Goal: Share content: Share content

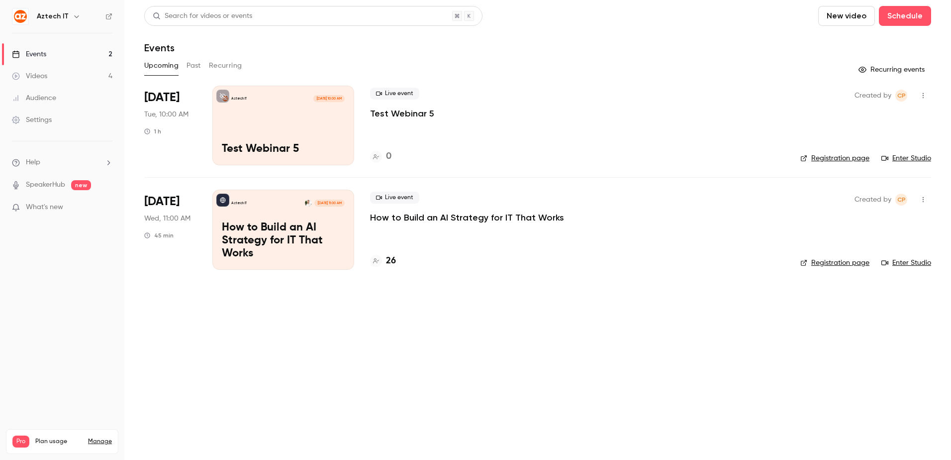
click at [272, 241] on p "How to Build an AI Strategy for IT That Works" at bounding box center [283, 240] width 123 height 38
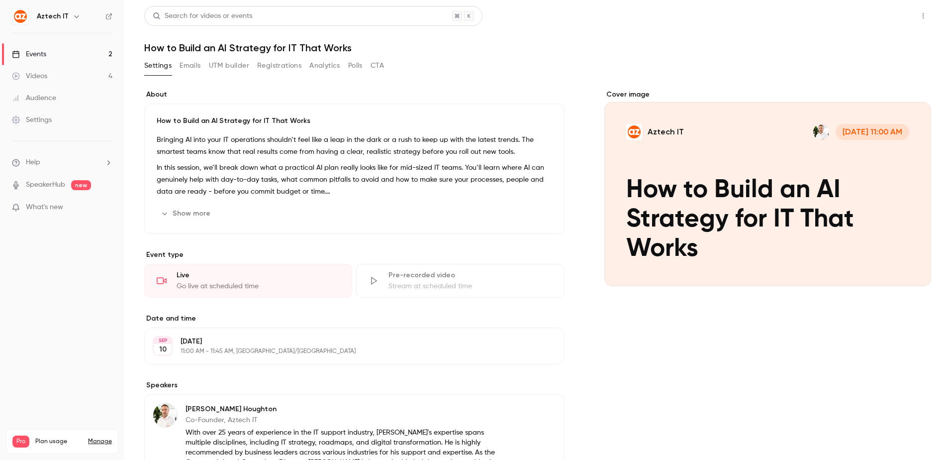
click at [891, 12] on button "Share" at bounding box center [887, 16] width 39 height 20
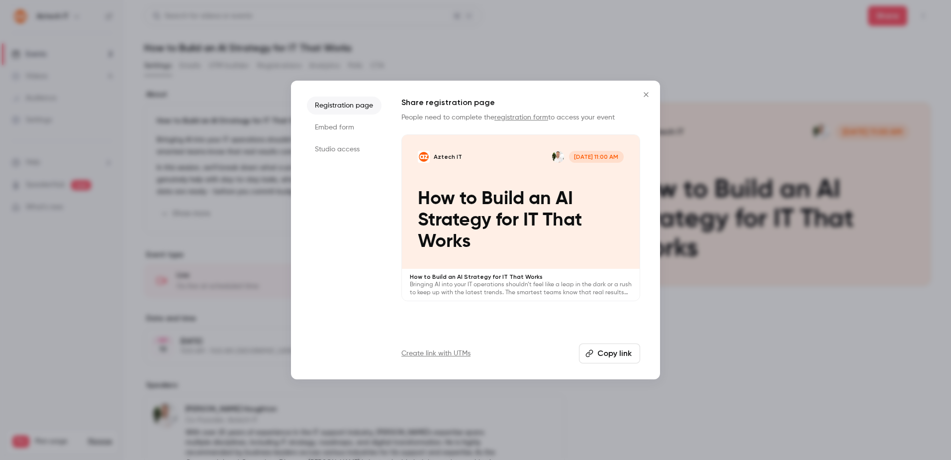
click at [602, 352] on button "Copy link" at bounding box center [609, 353] width 61 height 20
click at [644, 91] on icon "Close" at bounding box center [646, 95] width 12 height 8
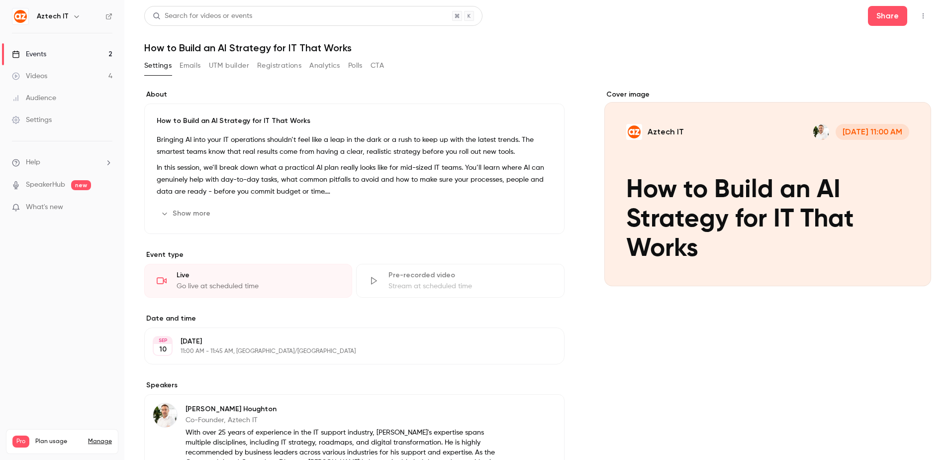
click at [196, 66] on button "Emails" at bounding box center [190, 66] width 21 height 16
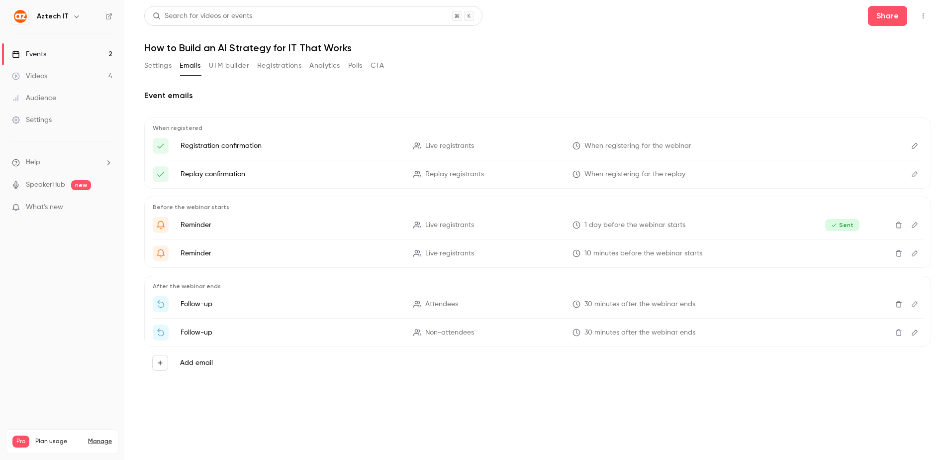
click at [917, 221] on button "Edit" at bounding box center [915, 225] width 16 height 16
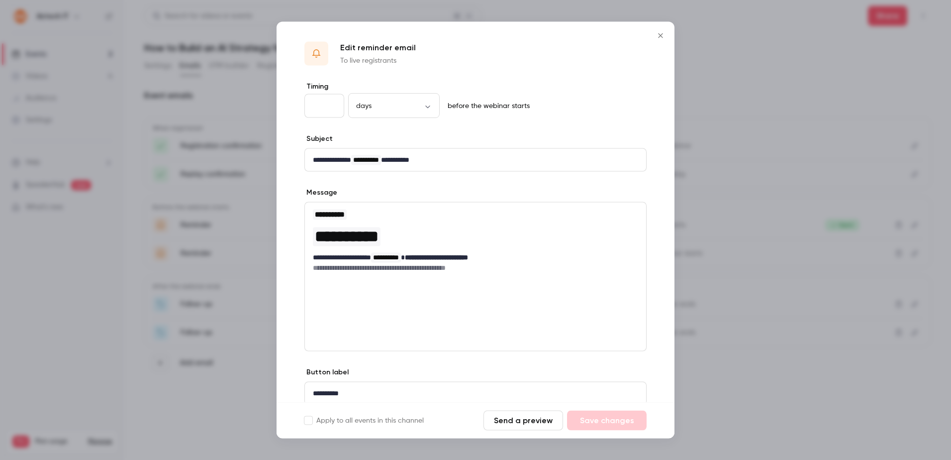
scroll to position [39, 0]
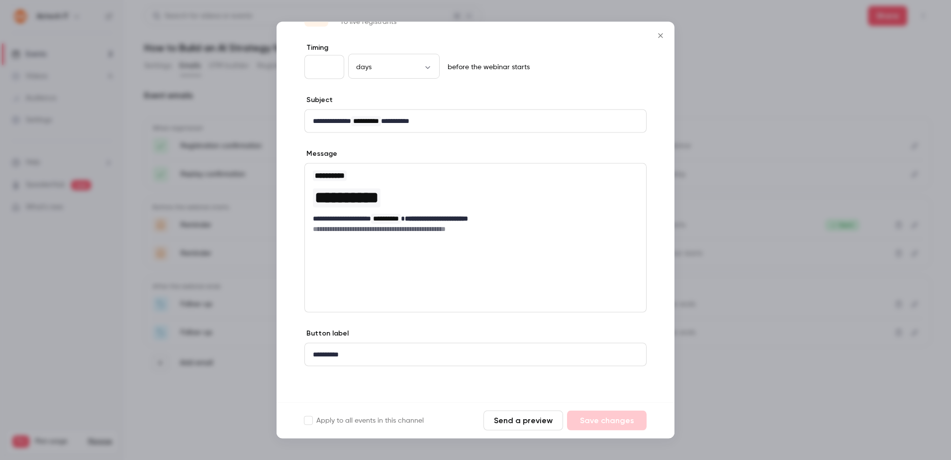
click at [659, 35] on icon "Close" at bounding box center [660, 35] width 4 height 4
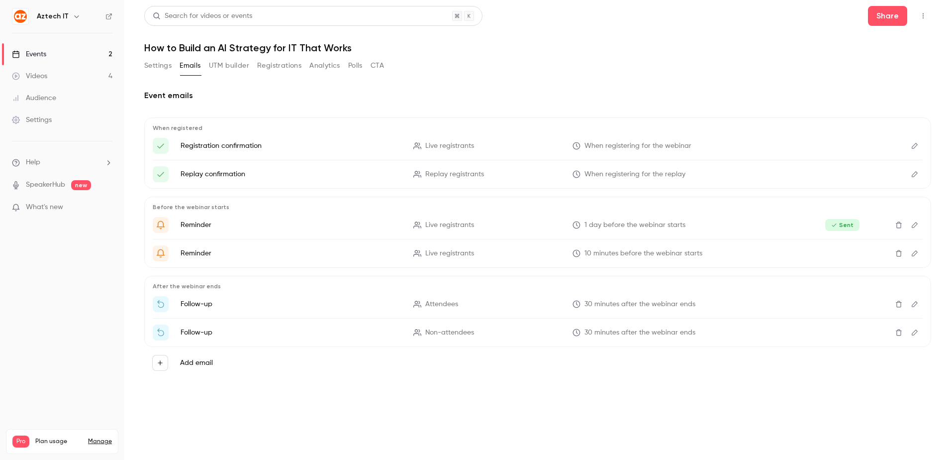
click at [232, 65] on button "UTM builder" at bounding box center [229, 66] width 40 height 16
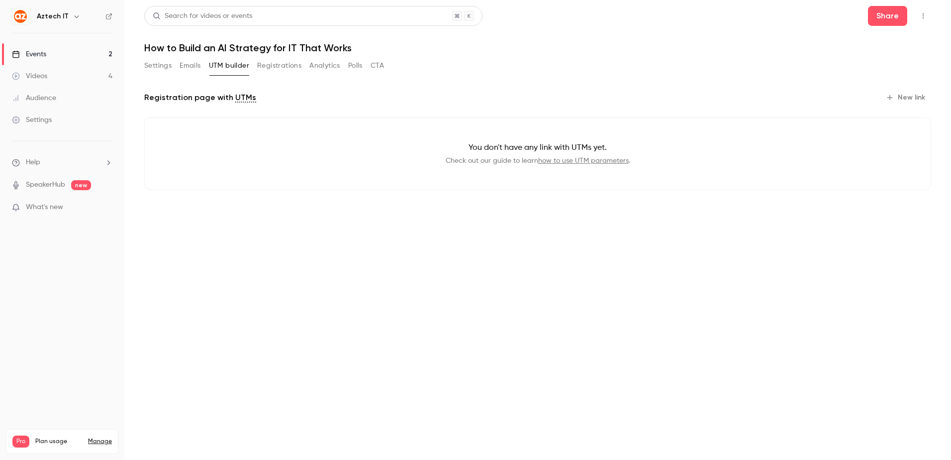
click at [265, 67] on button "Registrations" at bounding box center [279, 66] width 44 height 16
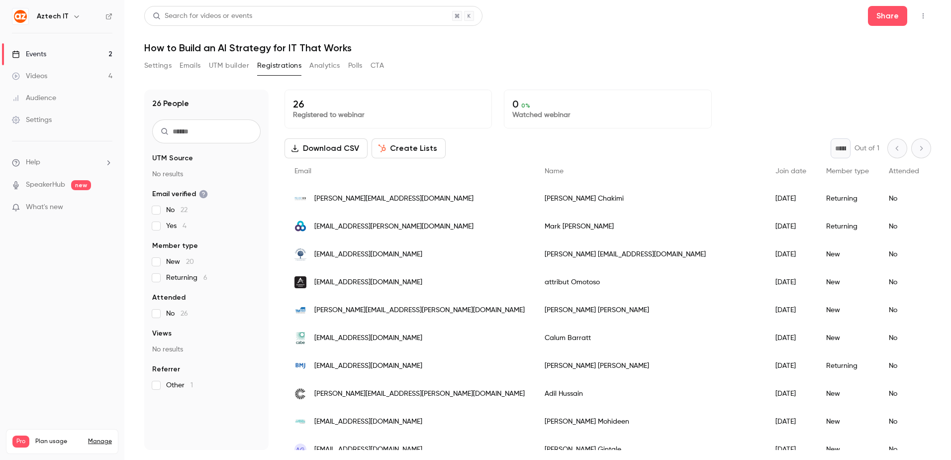
click at [155, 65] on button "Settings" at bounding box center [157, 66] width 27 height 16
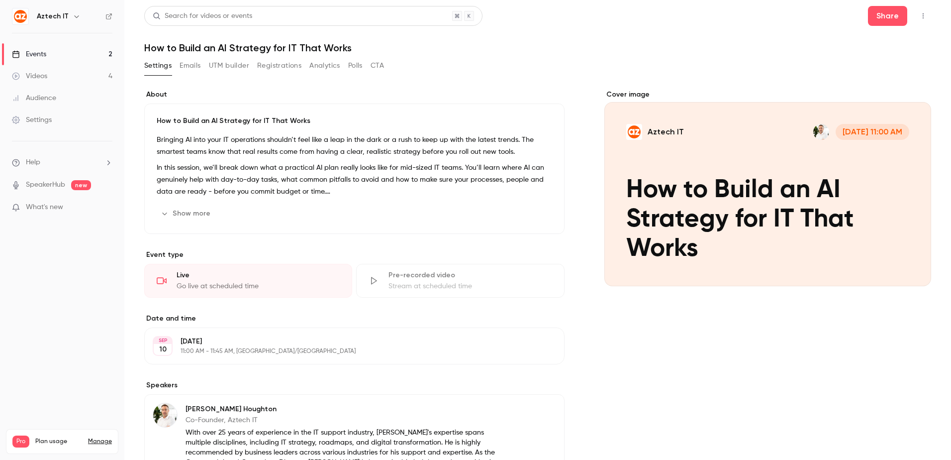
click at [185, 60] on button "Emails" at bounding box center [190, 66] width 21 height 16
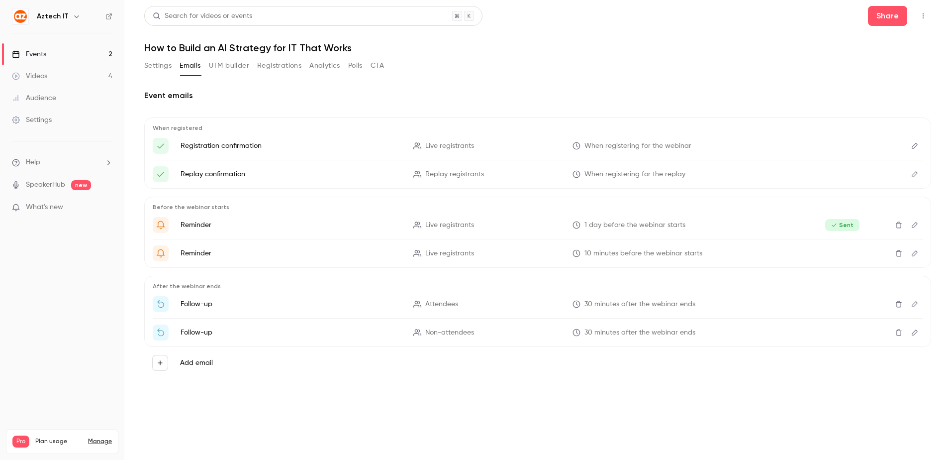
click at [915, 172] on icon "Edit" at bounding box center [915, 174] width 6 height 6
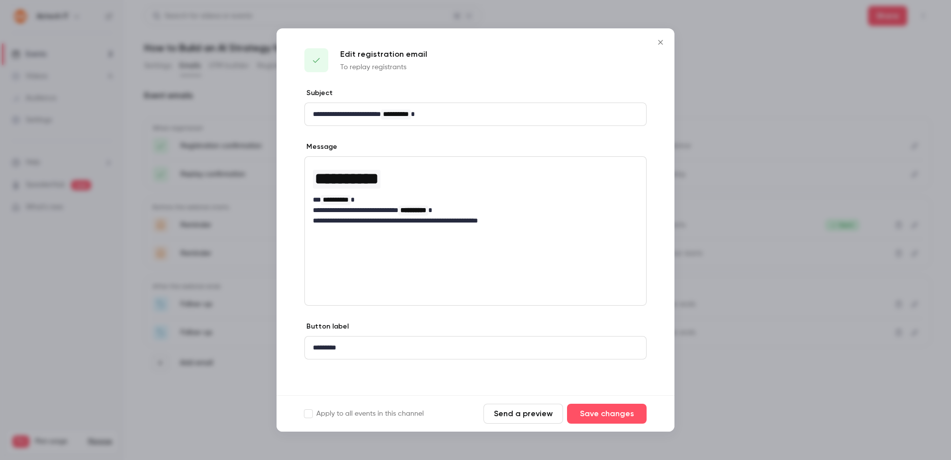
click at [517, 111] on p "**********" at bounding box center [475, 114] width 325 height 10
click at [392, 115] on p "**********" at bounding box center [475, 114] width 325 height 10
click at [426, 213] on span "**********" at bounding box center [413, 209] width 26 height 7
click at [497, 417] on button "Send a preview" at bounding box center [523, 413] width 80 height 20
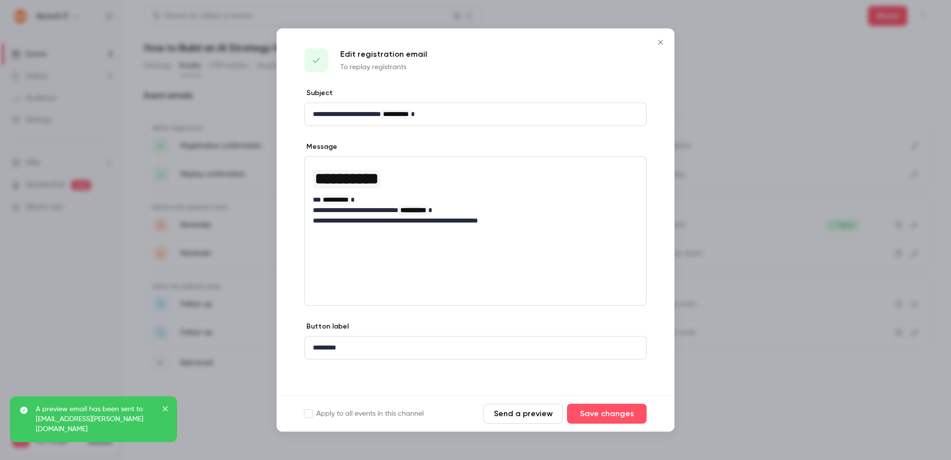
click at [662, 37] on button "Close" at bounding box center [660, 42] width 20 height 20
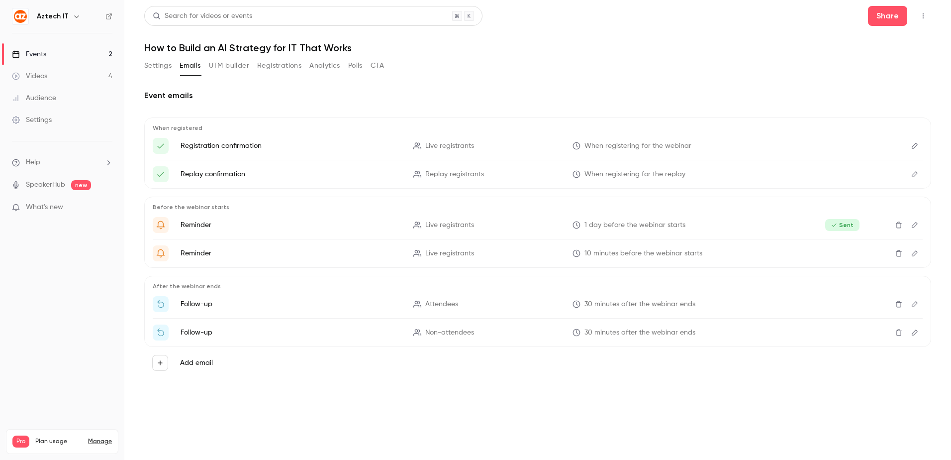
click at [324, 62] on button "Analytics" at bounding box center [324, 66] width 31 height 16
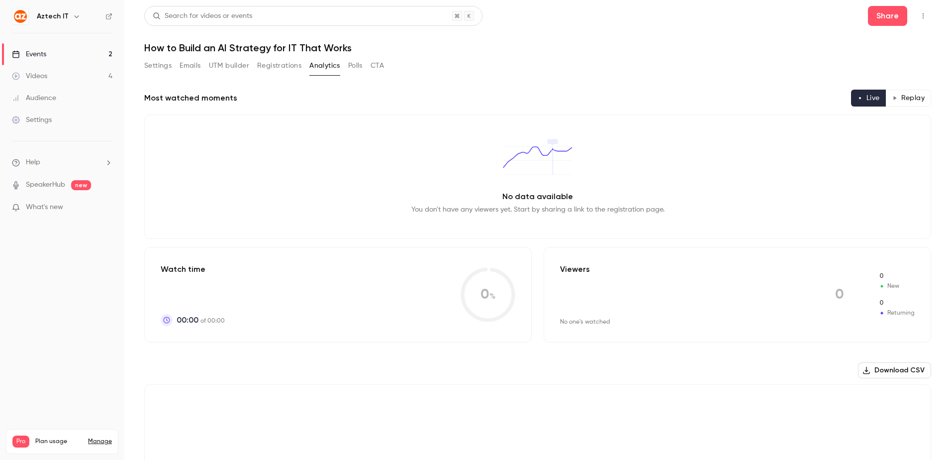
drag, startPoint x: 263, startPoint y: 67, endPoint x: 240, endPoint y: 63, distance: 23.3
click at [264, 67] on button "Registrations" at bounding box center [279, 66] width 44 height 16
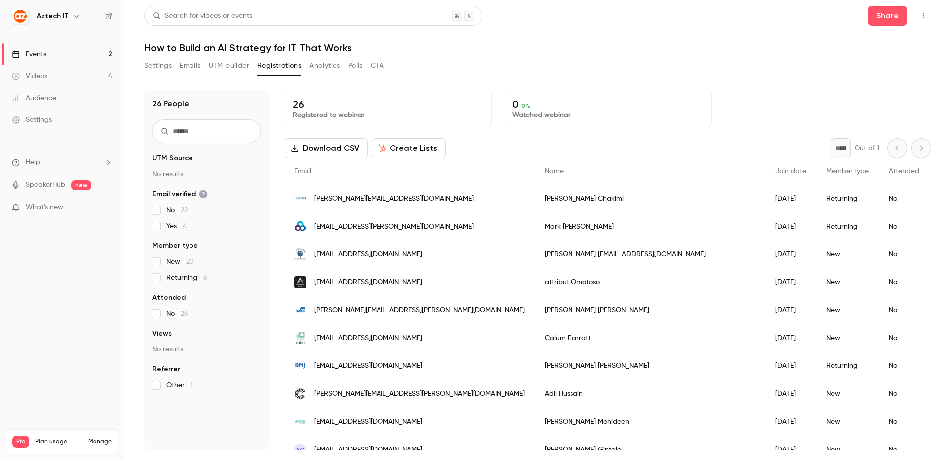
click at [157, 63] on button "Settings" at bounding box center [157, 66] width 27 height 16
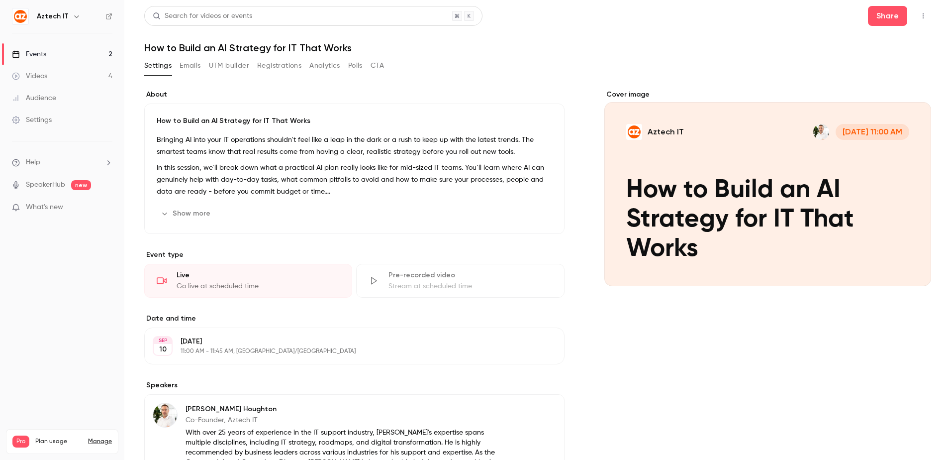
click at [334, 67] on button "Analytics" at bounding box center [324, 66] width 31 height 16
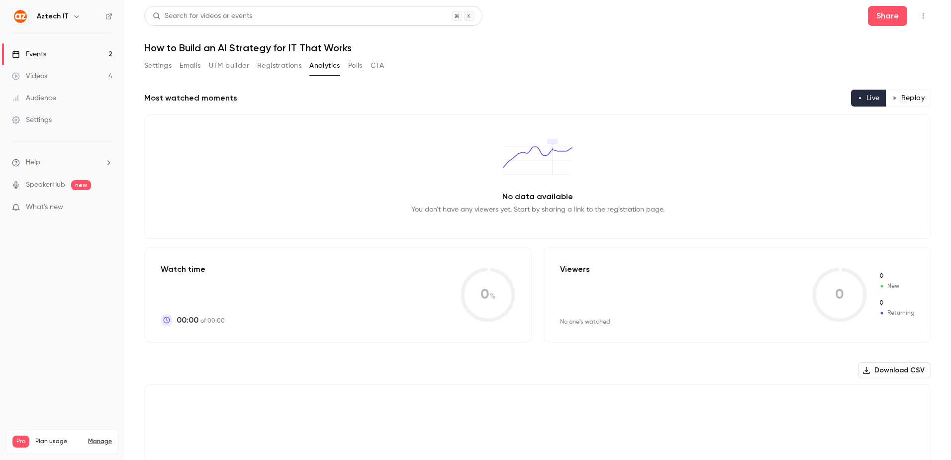
click at [353, 64] on button "Polls" at bounding box center [355, 66] width 14 height 16
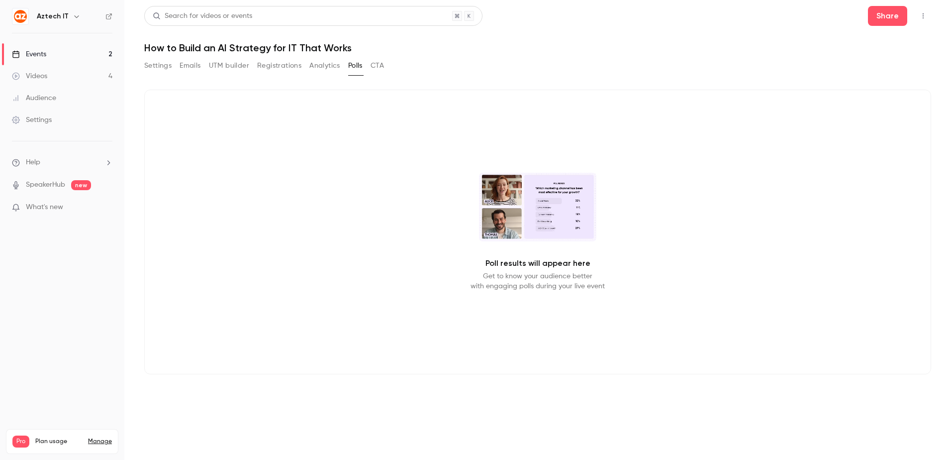
click at [248, 63] on button "UTM builder" at bounding box center [229, 66] width 40 height 16
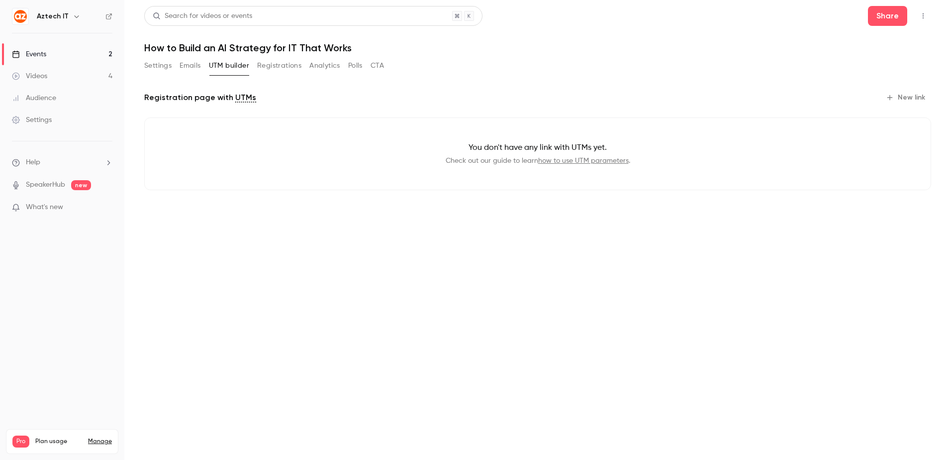
click at [274, 65] on button "Registrations" at bounding box center [279, 66] width 44 height 16
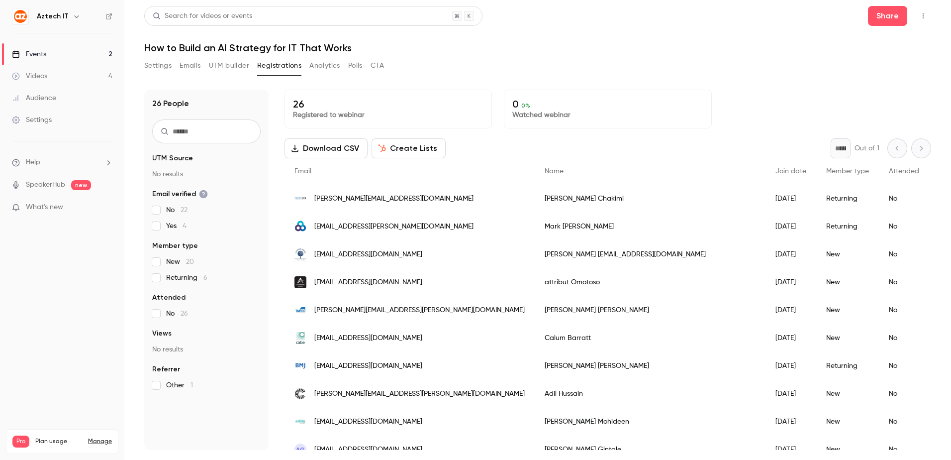
click at [163, 66] on button "Settings" at bounding box center [157, 66] width 27 height 16
